Goal: Communication & Community: Participate in discussion

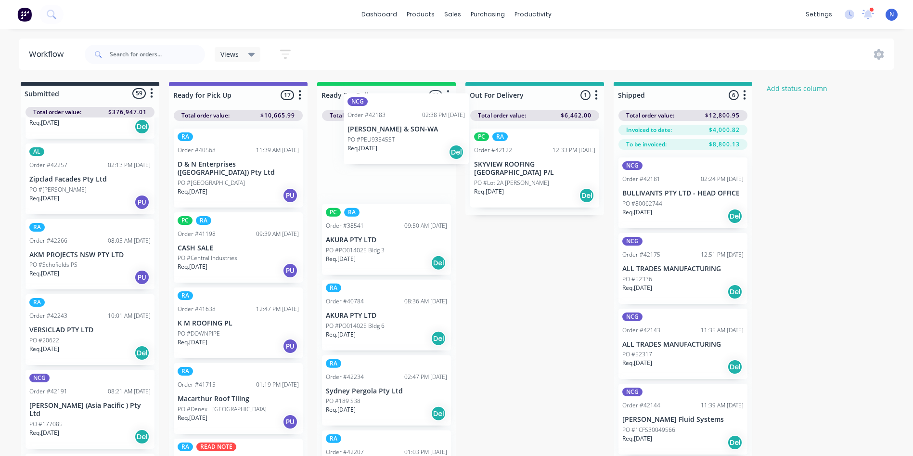
drag, startPoint x: 158, startPoint y: 235, endPoint x: 380, endPoint y: 118, distance: 250.5
click at [380, 118] on div "Submitted 59 Status colour #273444 hex #273444 Save Cancel Summaries Total orde…" at bounding box center [516, 286] width 1047 height 408
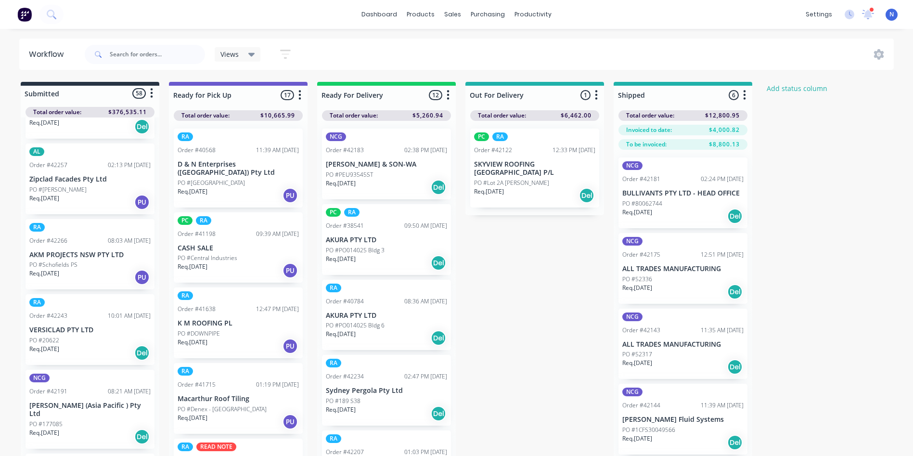
click at [364, 173] on p "PO #PEU93545ST" at bounding box center [349, 174] width 47 height 9
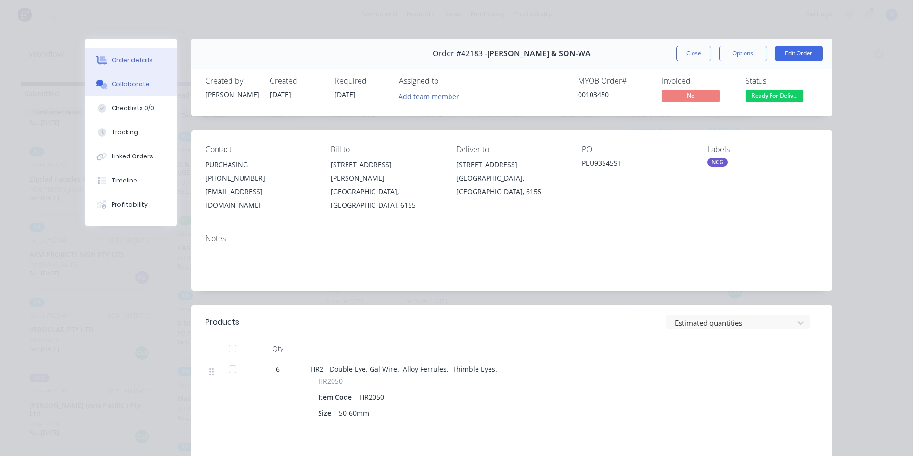
click at [139, 88] on div "Collaborate" at bounding box center [131, 84] width 38 height 9
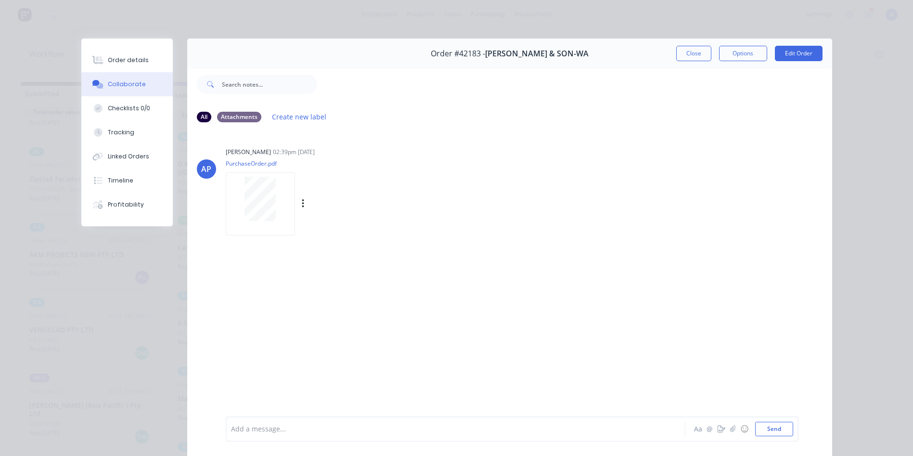
click at [281, 207] on div at bounding box center [260, 199] width 61 height 44
click at [450, 431] on div at bounding box center [441, 429] width 421 height 10
click at [694, 56] on button "Close" at bounding box center [693, 53] width 35 height 15
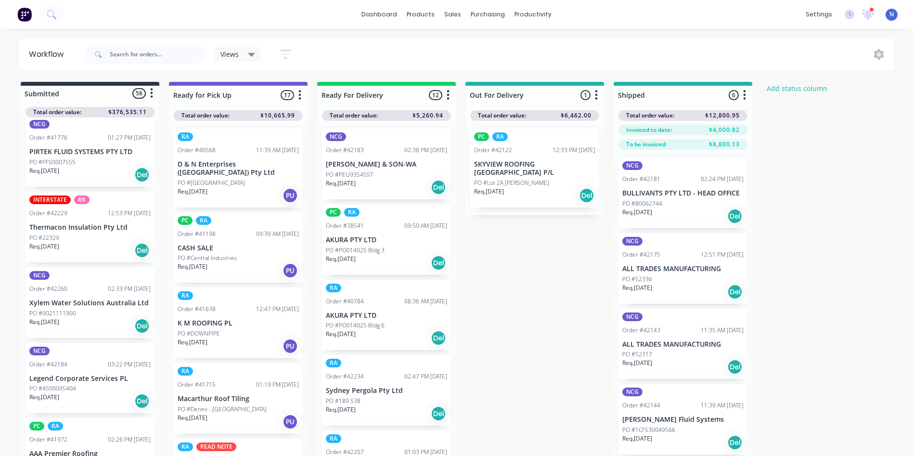
scroll to position [1062, 0]
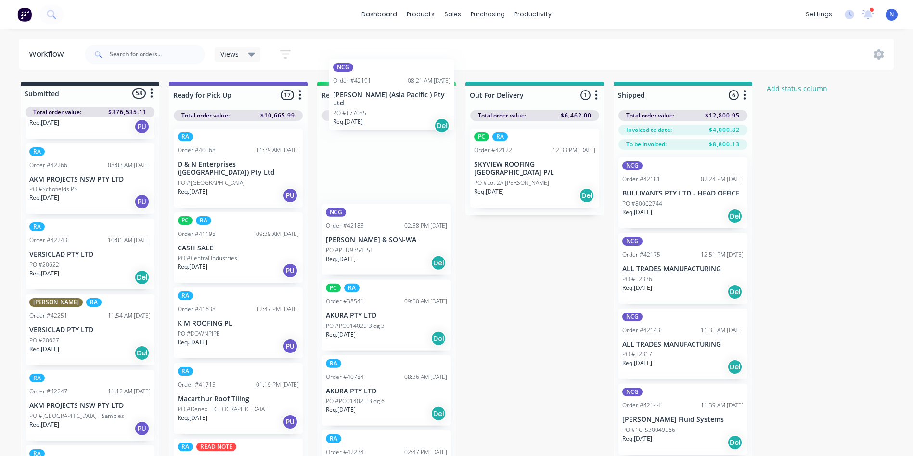
drag, startPoint x: 51, startPoint y: 322, endPoint x: 358, endPoint y: 108, distance: 373.9
click at [358, 108] on div "Submitted 58 Status colour #273444 hex #273444 Save Cancel Summaries Total orde…" at bounding box center [516, 286] width 1047 height 408
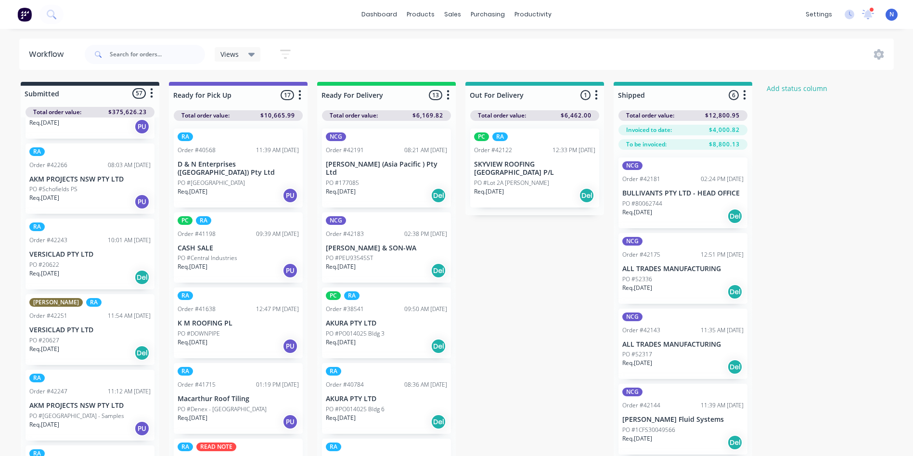
click at [352, 168] on div "NCG Order #42191 08:21 AM 09/10/25 Dixon (Asia Pacific ) Pty Ltd PO #177085 Req…" at bounding box center [386, 167] width 129 height 79
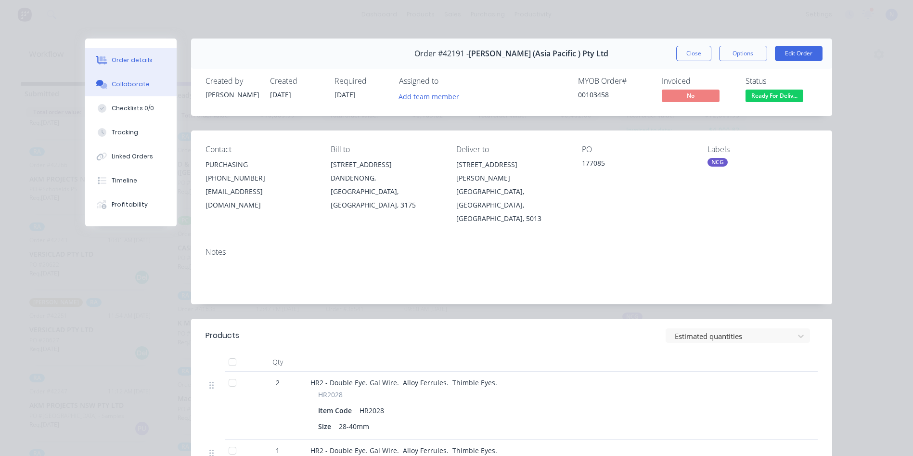
click at [133, 90] on button "Collaborate" at bounding box center [130, 84] width 91 height 24
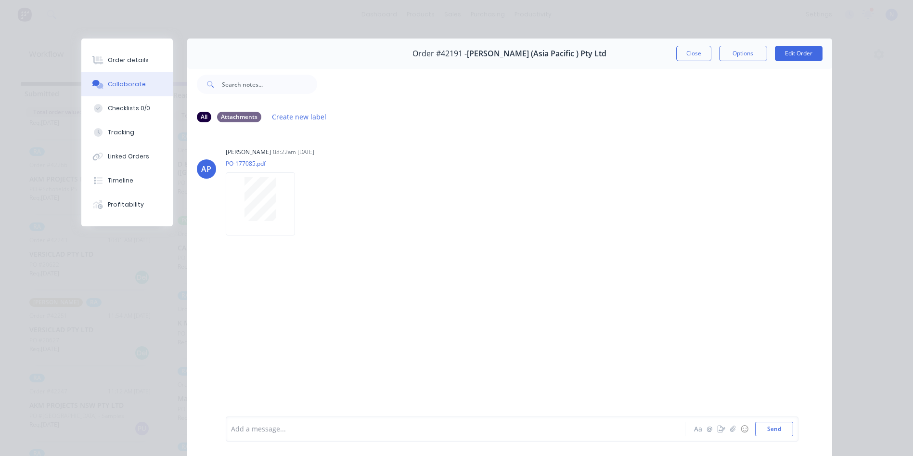
click at [359, 423] on div "Add a message..." at bounding box center [442, 429] width 422 height 14
click at [690, 55] on button "Close" at bounding box center [693, 53] width 35 height 15
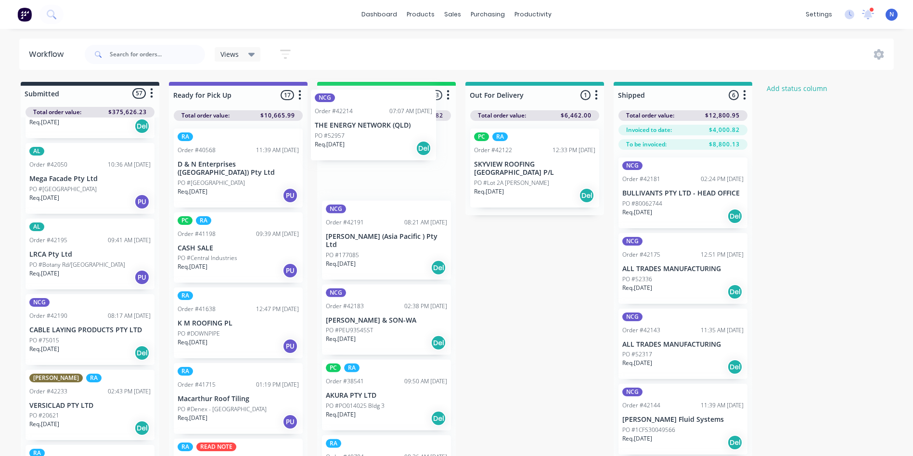
scroll to position [0, 0]
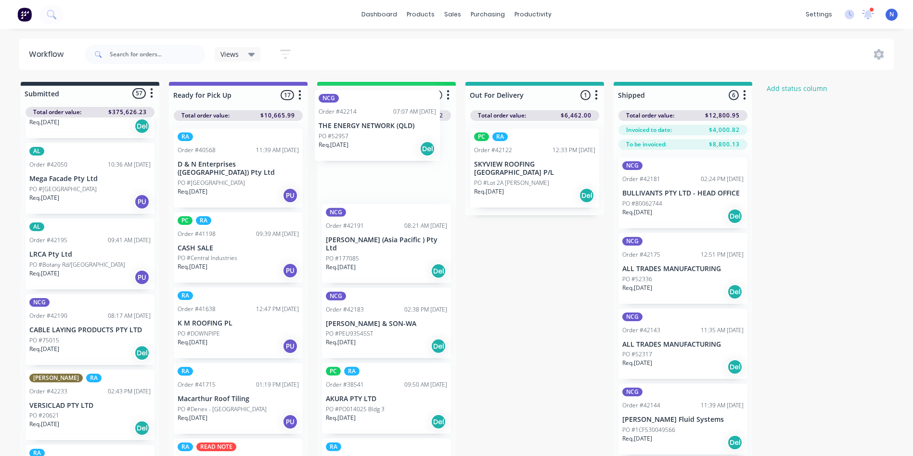
drag, startPoint x: 64, startPoint y: 314, endPoint x: 359, endPoint y: 129, distance: 348.1
click at [359, 129] on div "Submitted 57 Status colour #273444 hex #273444 Save Cancel Summaries Total orde…" at bounding box center [516, 286] width 1047 height 408
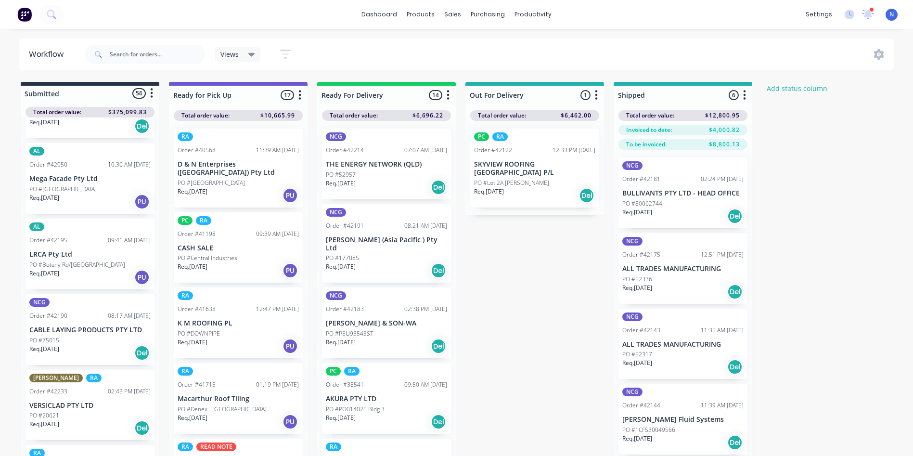
click at [344, 172] on p "PO #52957" at bounding box center [341, 174] width 30 height 9
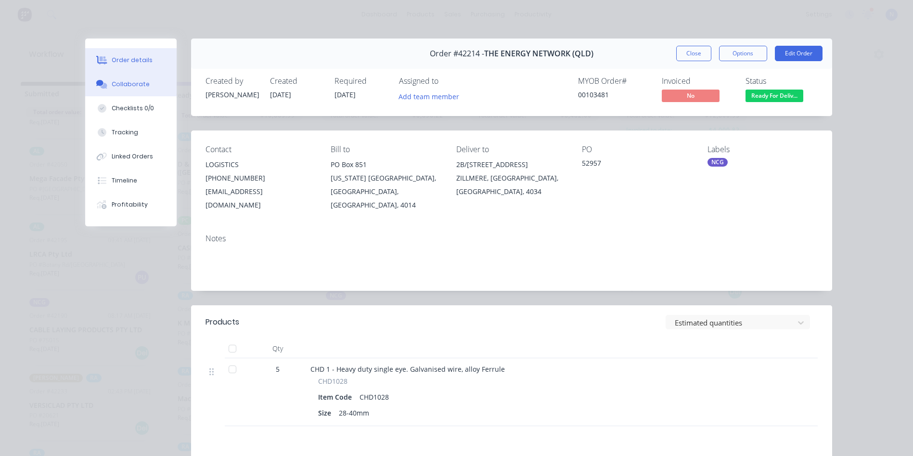
click at [119, 82] on div "Collaborate" at bounding box center [131, 84] width 38 height 9
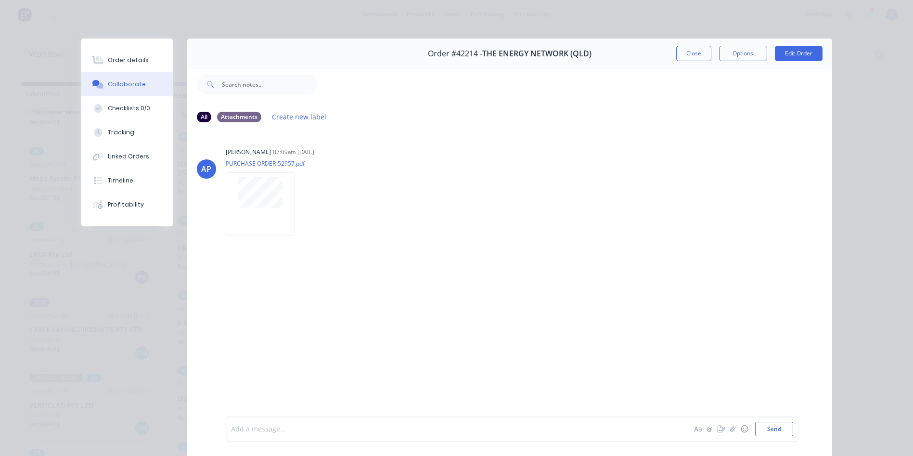
click at [333, 429] on div at bounding box center [441, 429] width 421 height 10
click at [301, 422] on div "Add a message..." at bounding box center [442, 429] width 422 height 14
click at [696, 52] on button "Close" at bounding box center [693, 53] width 35 height 15
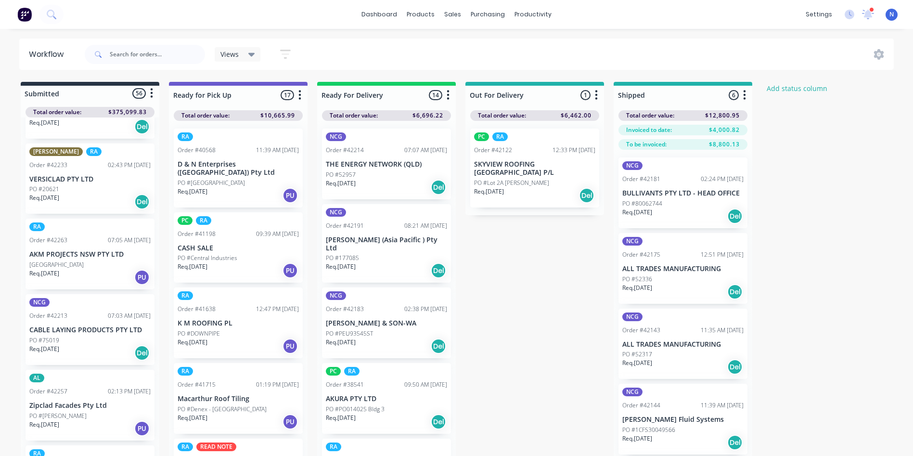
scroll to position [459, 0]
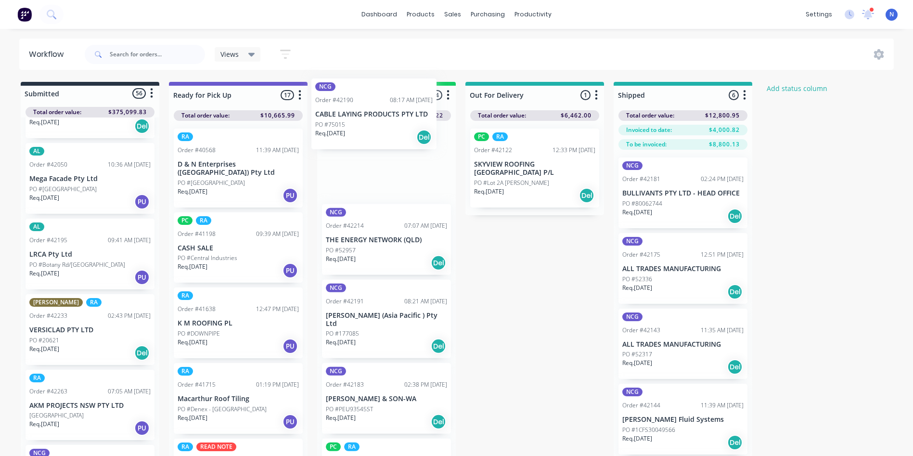
drag, startPoint x: 48, startPoint y: 321, endPoint x: 336, endPoint y: 129, distance: 346.3
click at [336, 129] on div "Submitted 56 Status colour #273444 hex #273444 Save Cancel Summaries Total orde…" at bounding box center [516, 286] width 1047 height 408
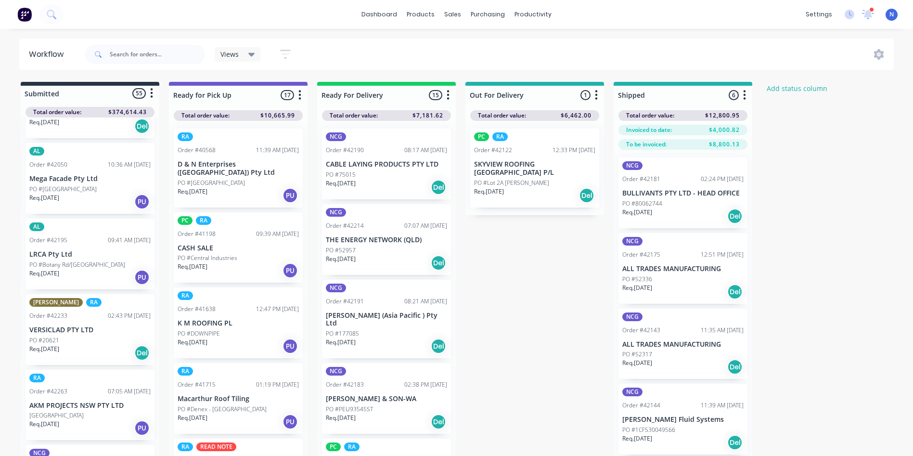
click at [350, 176] on p "PO #75015" at bounding box center [341, 174] width 30 height 9
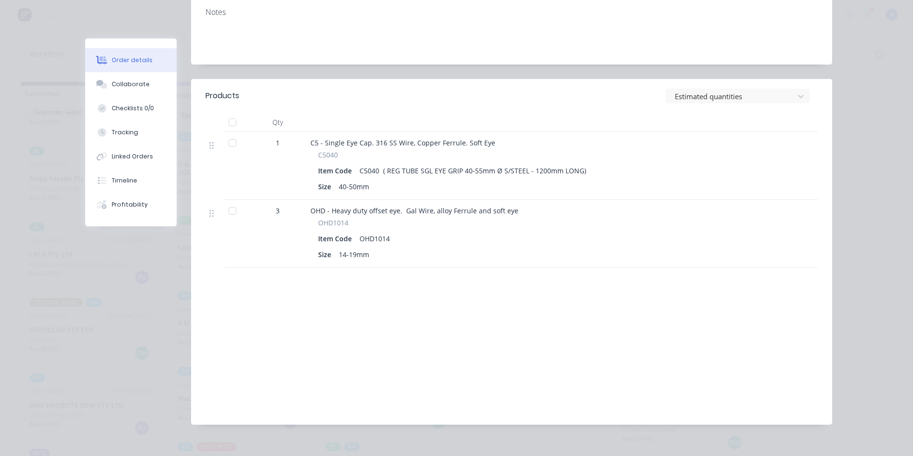
scroll to position [95, 0]
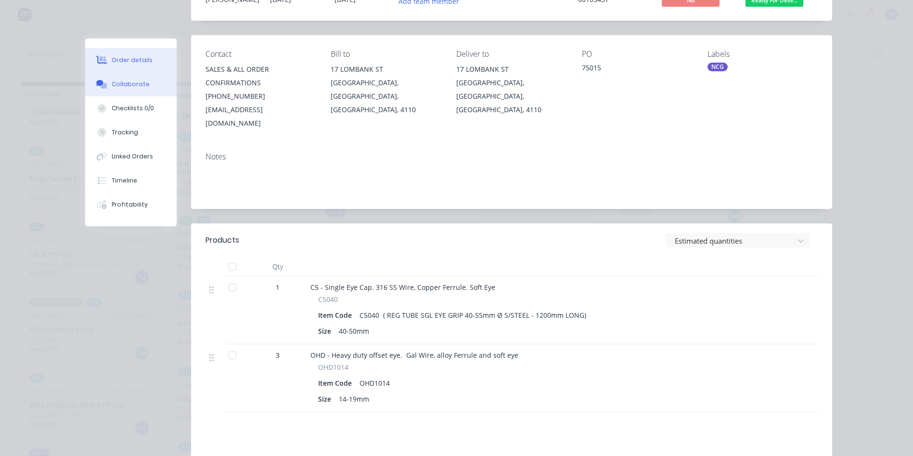
click at [128, 84] on div "Collaborate" at bounding box center [131, 84] width 38 height 9
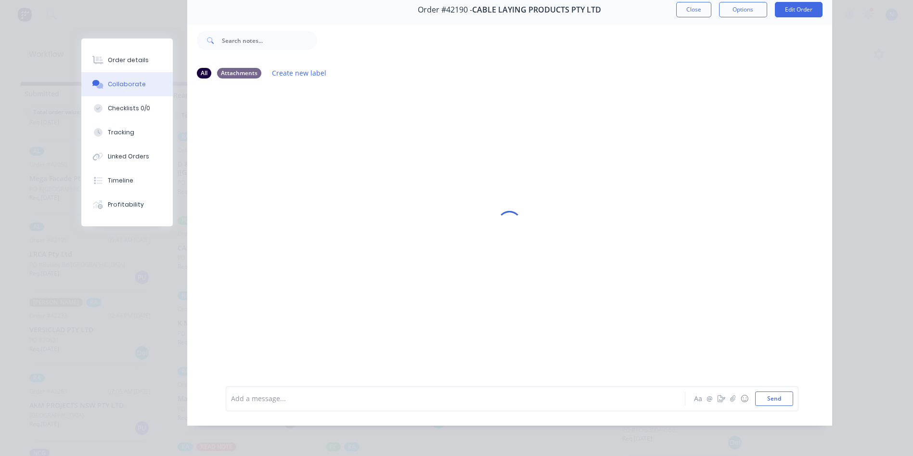
scroll to position [0, 0]
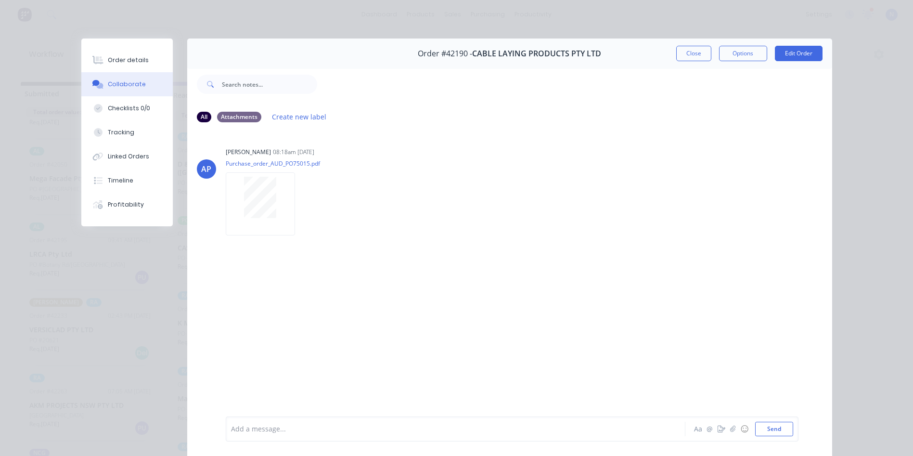
click at [313, 425] on div at bounding box center [441, 429] width 421 height 10
click at [681, 58] on button "Close" at bounding box center [693, 53] width 35 height 15
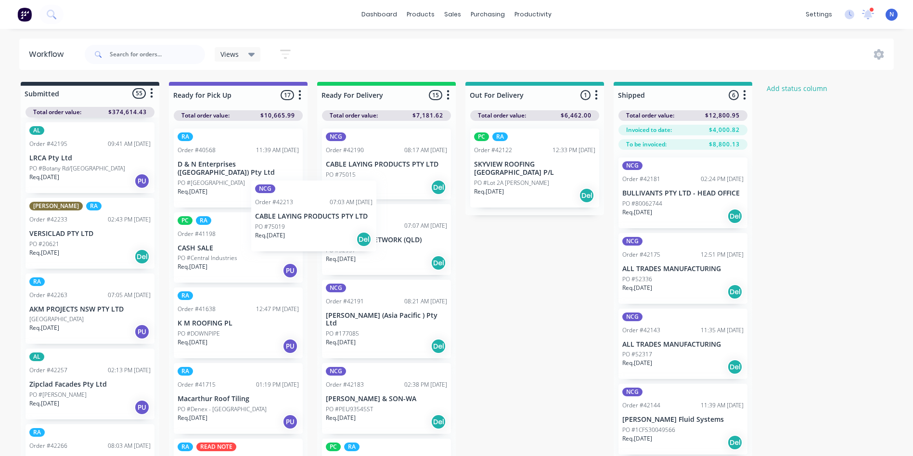
scroll to position [0, 0]
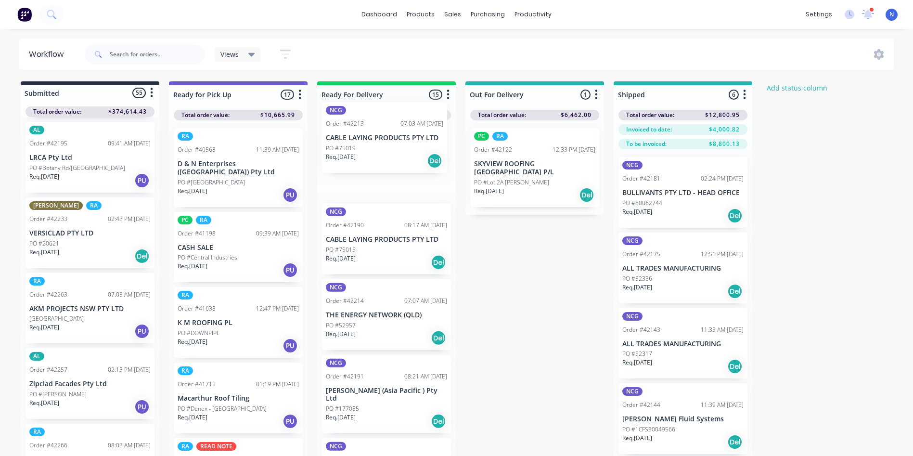
drag, startPoint x: 51, startPoint y: 371, endPoint x: 355, endPoint y: 143, distance: 379.7
click at [355, 143] on div "Submitted 55 Status colour #273444 hex #273444 Save Cancel Summaries Total orde…" at bounding box center [516, 285] width 1047 height 408
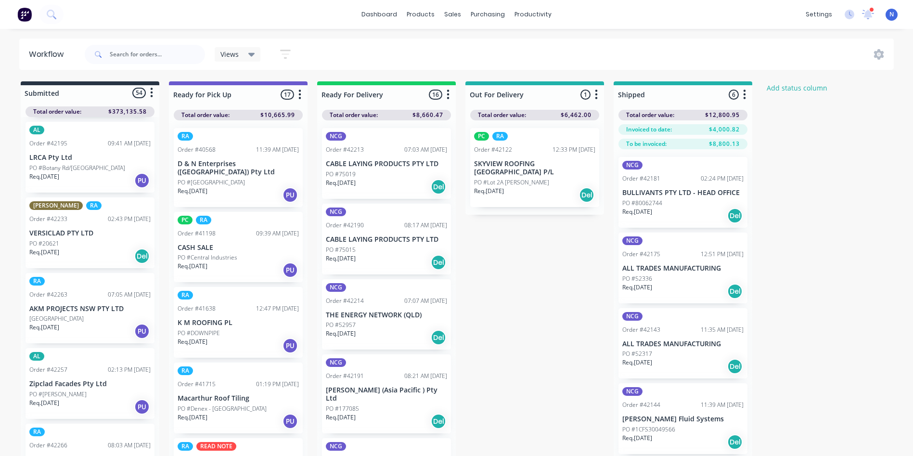
click at [354, 179] on p "Req. 14/10/25" at bounding box center [341, 183] width 30 height 9
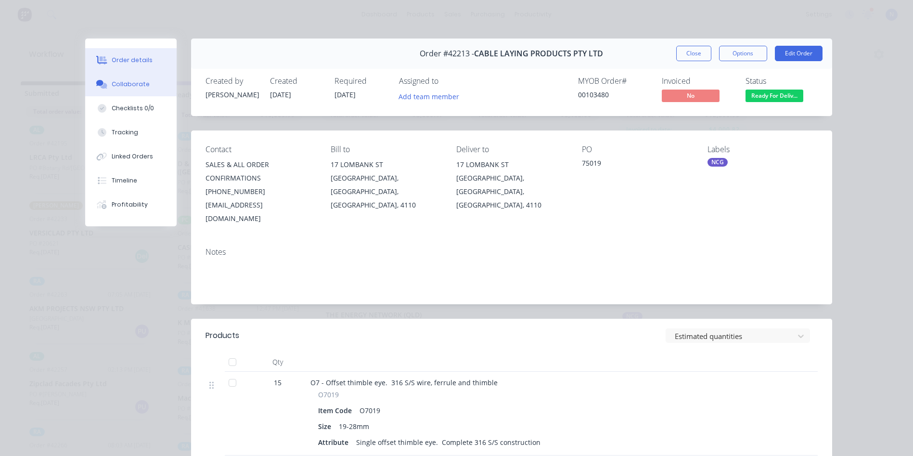
click at [145, 80] on button "Collaborate" at bounding box center [130, 84] width 91 height 24
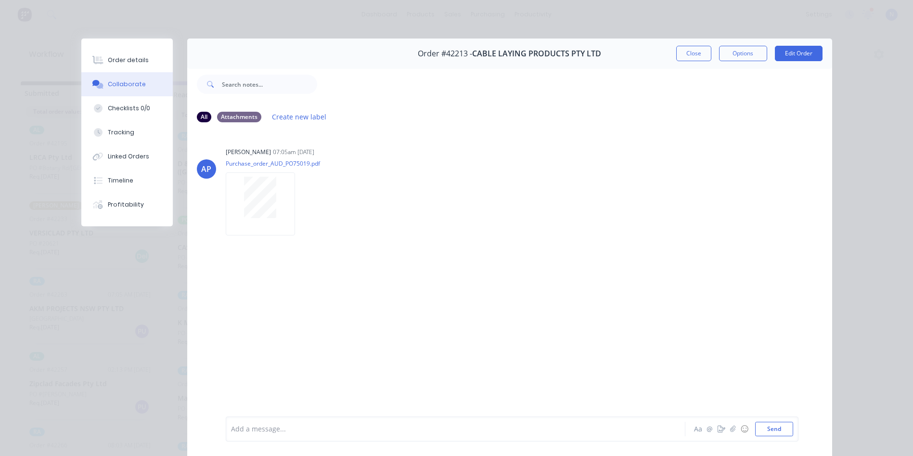
click at [294, 414] on div "Add a message... Aa @ ☺ Send" at bounding box center [509, 429] width 645 height 54
click at [279, 438] on div "Add a message... Aa @ ☺ Send" at bounding box center [512, 428] width 573 height 25
click at [288, 423] on div "Add a message..." at bounding box center [442, 429] width 422 height 14
click at [693, 58] on button "Close" at bounding box center [693, 53] width 35 height 15
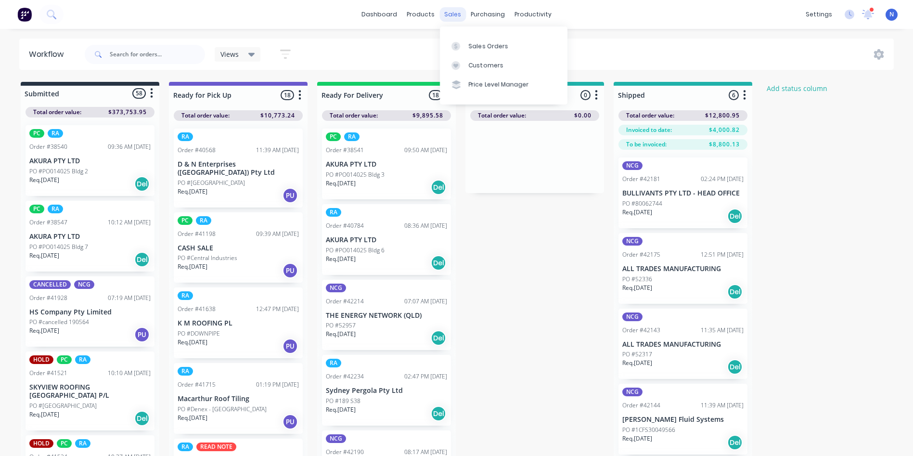
click at [456, 16] on div "sales" at bounding box center [452, 14] width 26 height 14
click at [481, 43] on div "Sales Orders" at bounding box center [488, 46] width 39 height 9
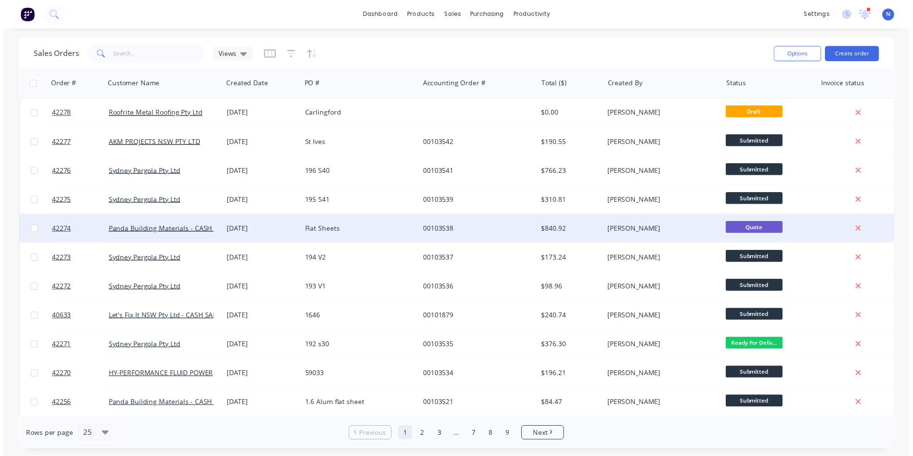
scroll to position [48, 0]
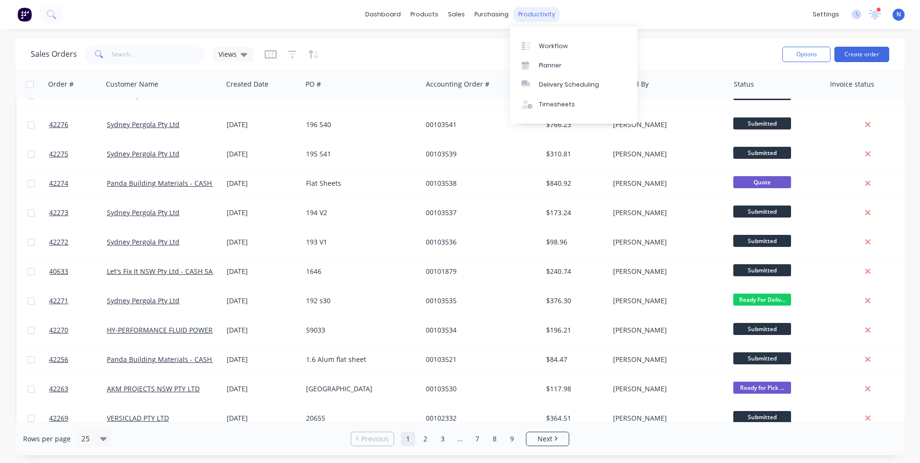
click at [537, 21] on div "productivity" at bounding box center [536, 14] width 47 height 14
click at [551, 47] on div "Workflow" at bounding box center [553, 46] width 29 height 9
